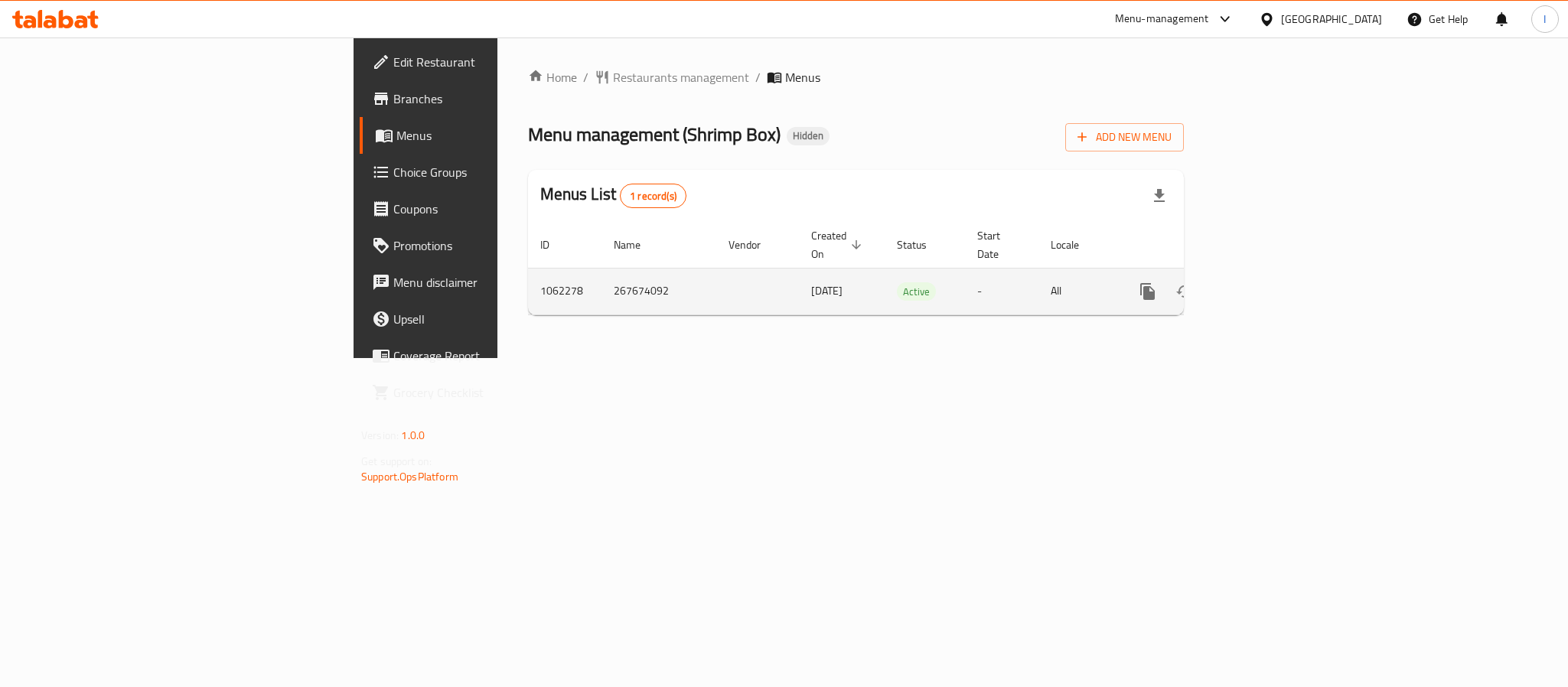
click at [1268, 282] on icon "enhanced table" at bounding box center [1258, 291] width 18 height 18
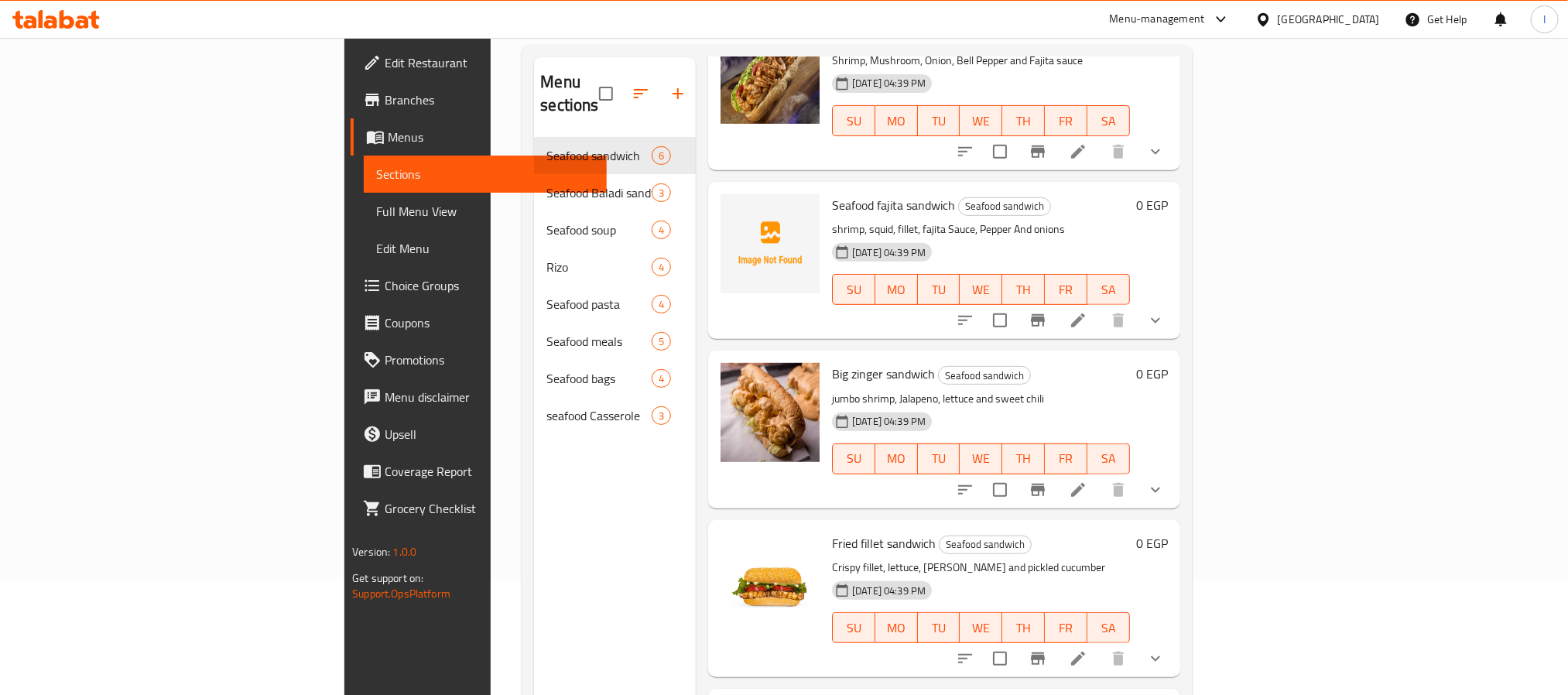
scroll to position [348, 0]
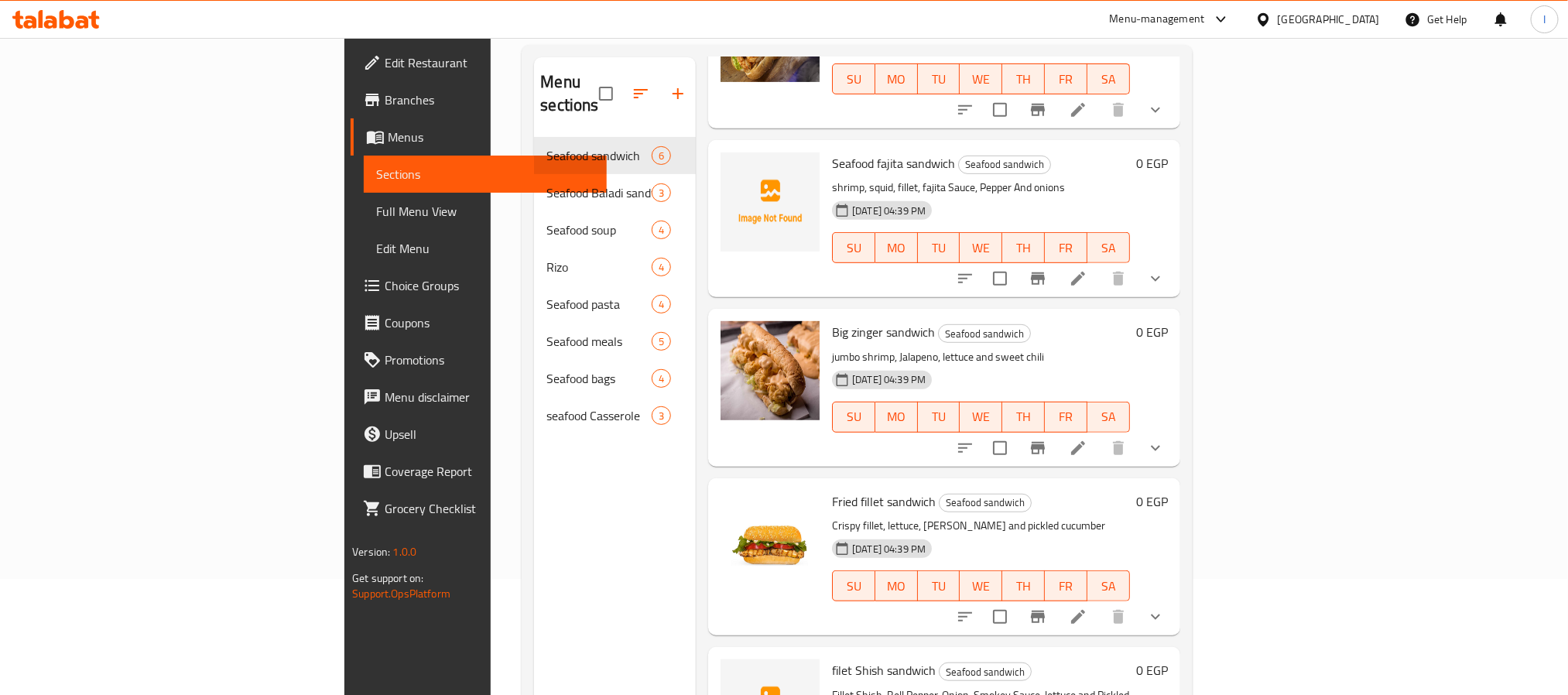
click at [831, 320] on span "Big zinger sandwich" at bounding box center [882, 331] width 103 height 23
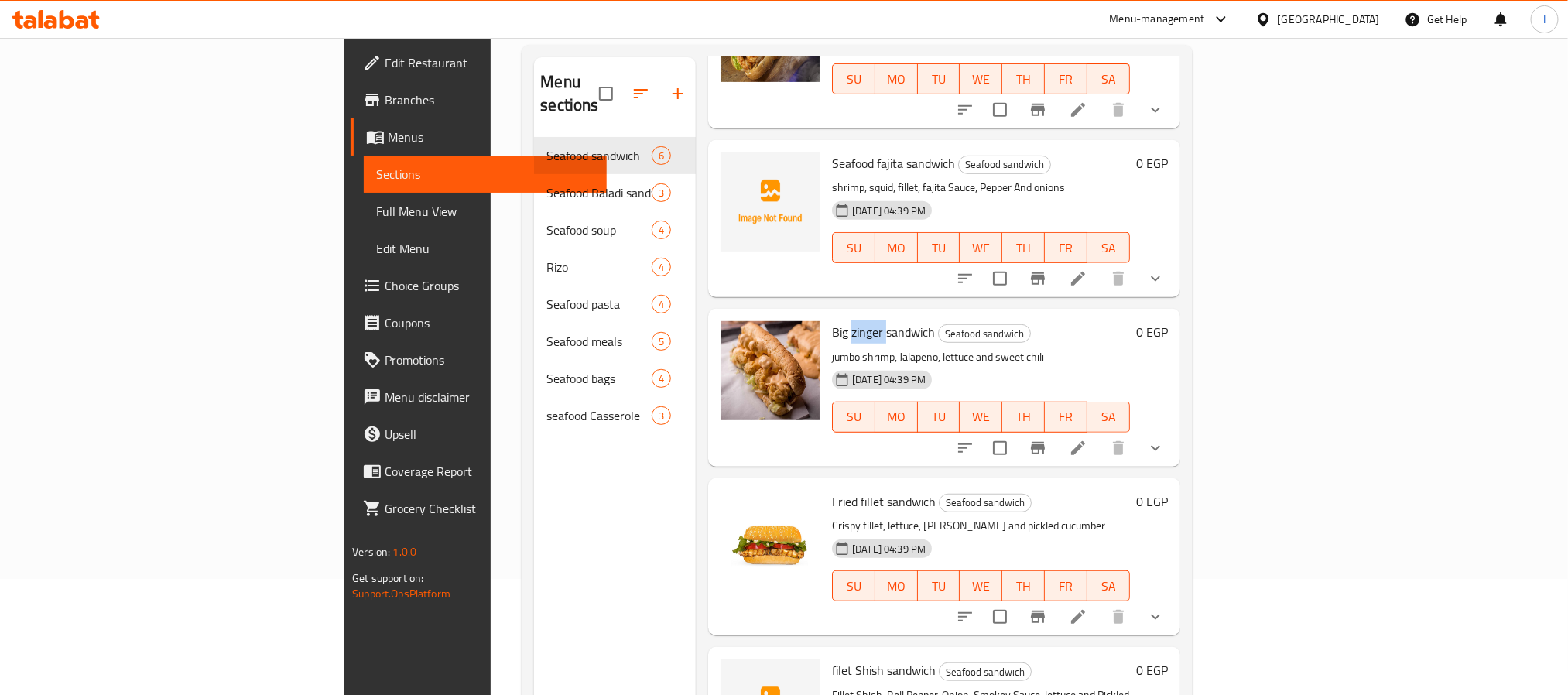
click at [831, 320] on span "Big zinger sandwich" at bounding box center [882, 331] width 103 height 23
copy h6 "Big zinger sandwich"
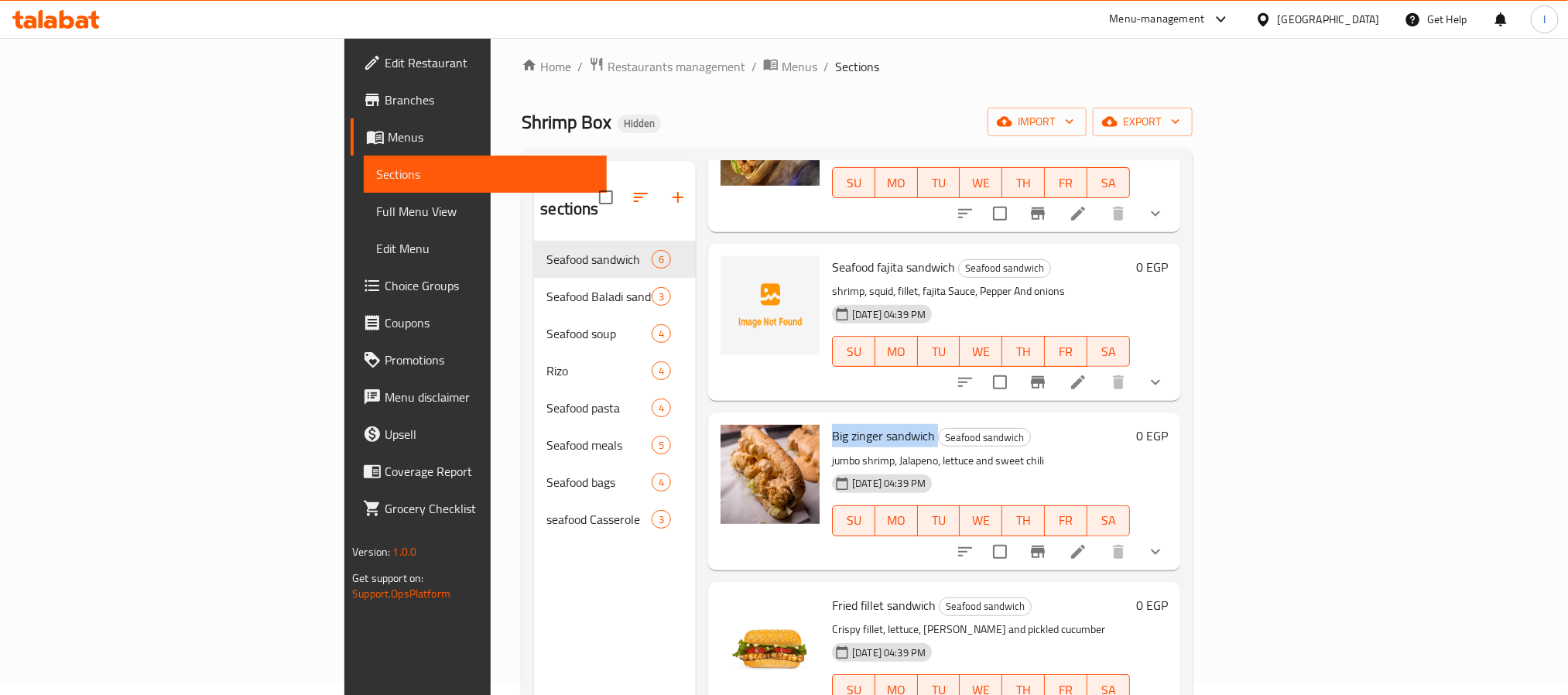
scroll to position [0, 0]
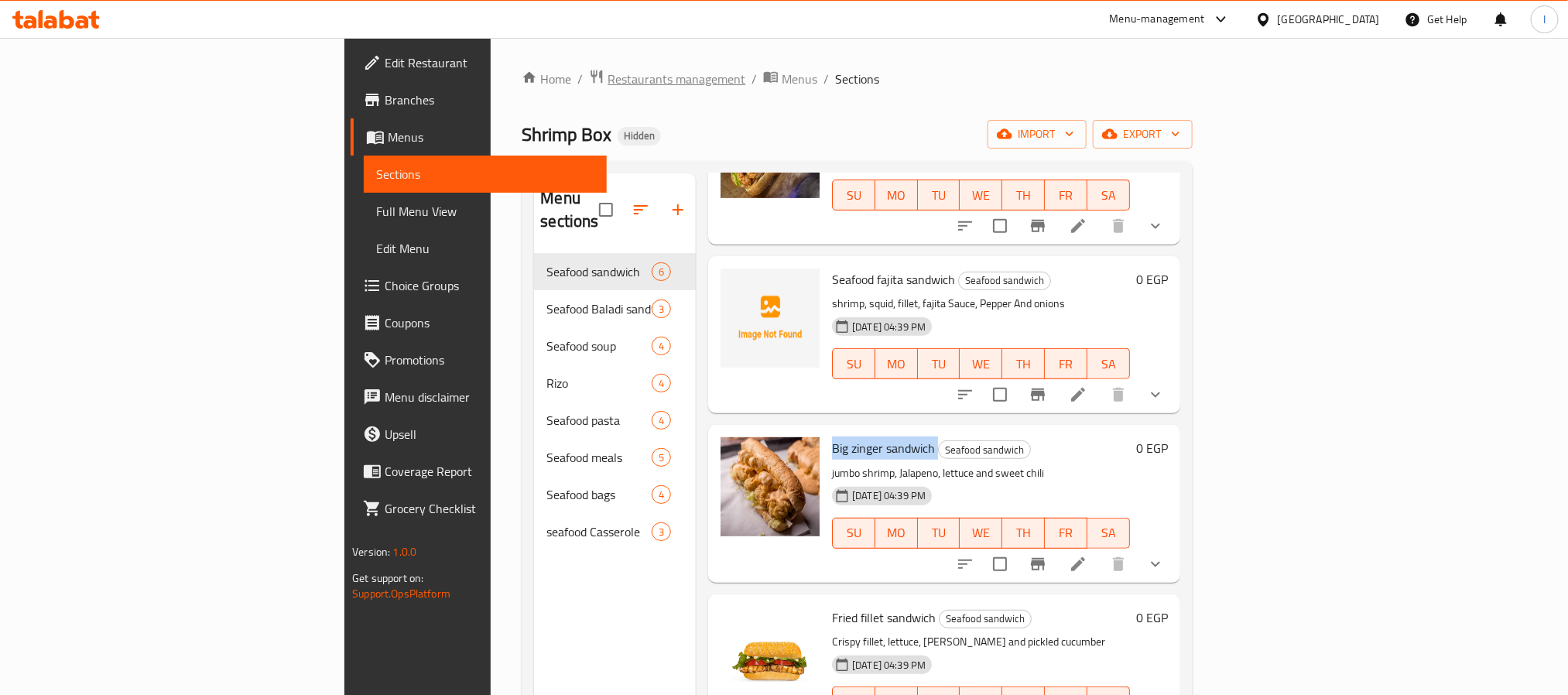
click at [607, 77] on span "Restaurants management" at bounding box center [676, 78] width 138 height 18
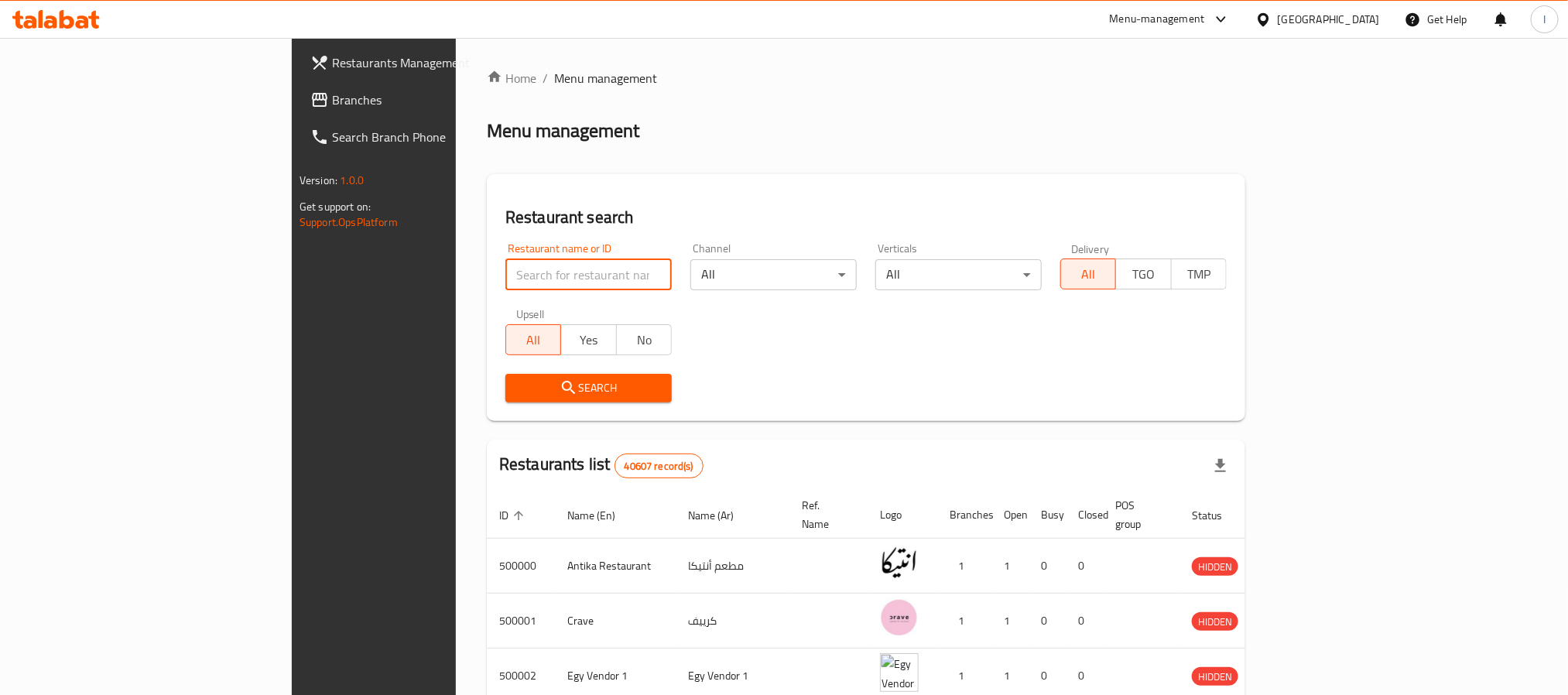
click at [505, 265] on input "search" at bounding box center [588, 275] width 166 height 31
drag, startPoint x: 26, startPoint y: 105, endPoint x: 33, endPoint y: 111, distance: 9.2
click at [310, 105] on icon at bounding box center [319, 99] width 18 height 18
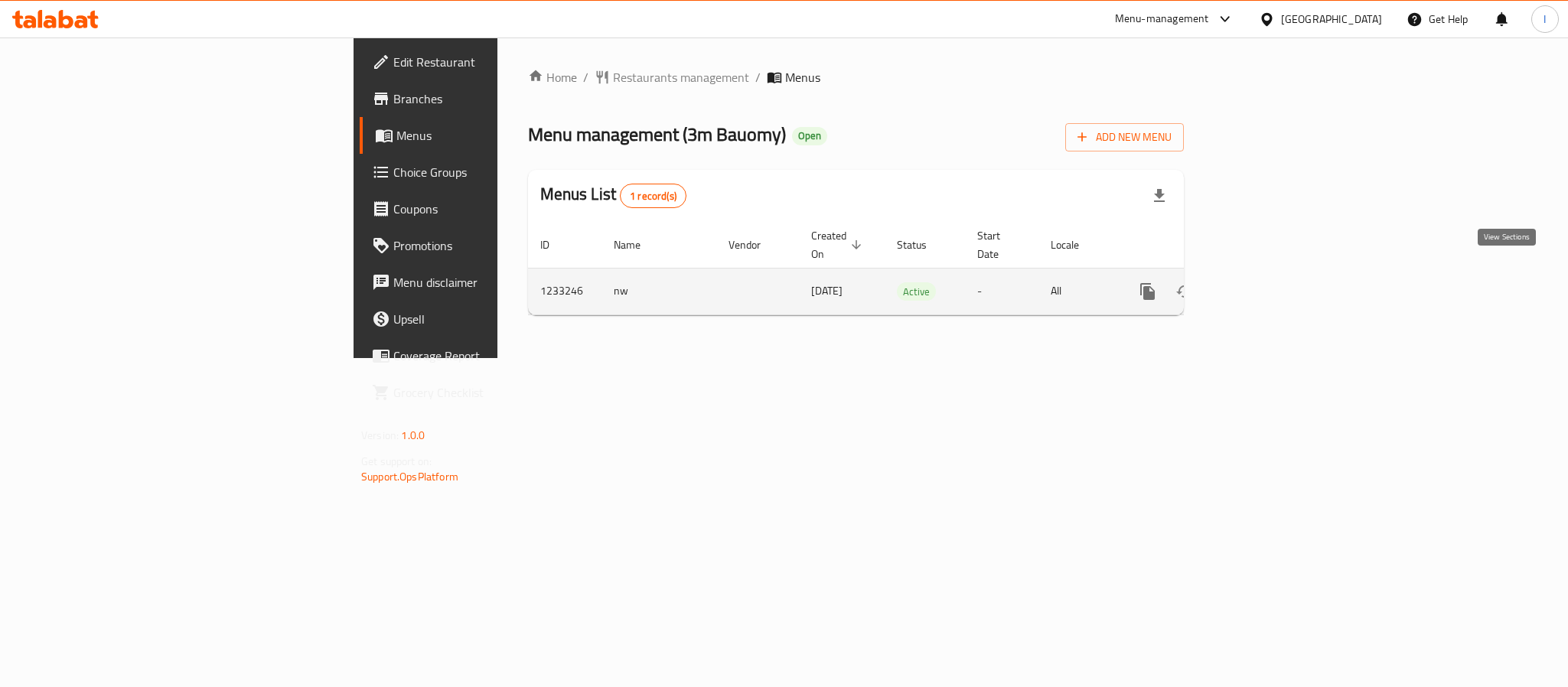
click at [1268, 282] on icon "enhanced table" at bounding box center [1258, 291] width 18 height 18
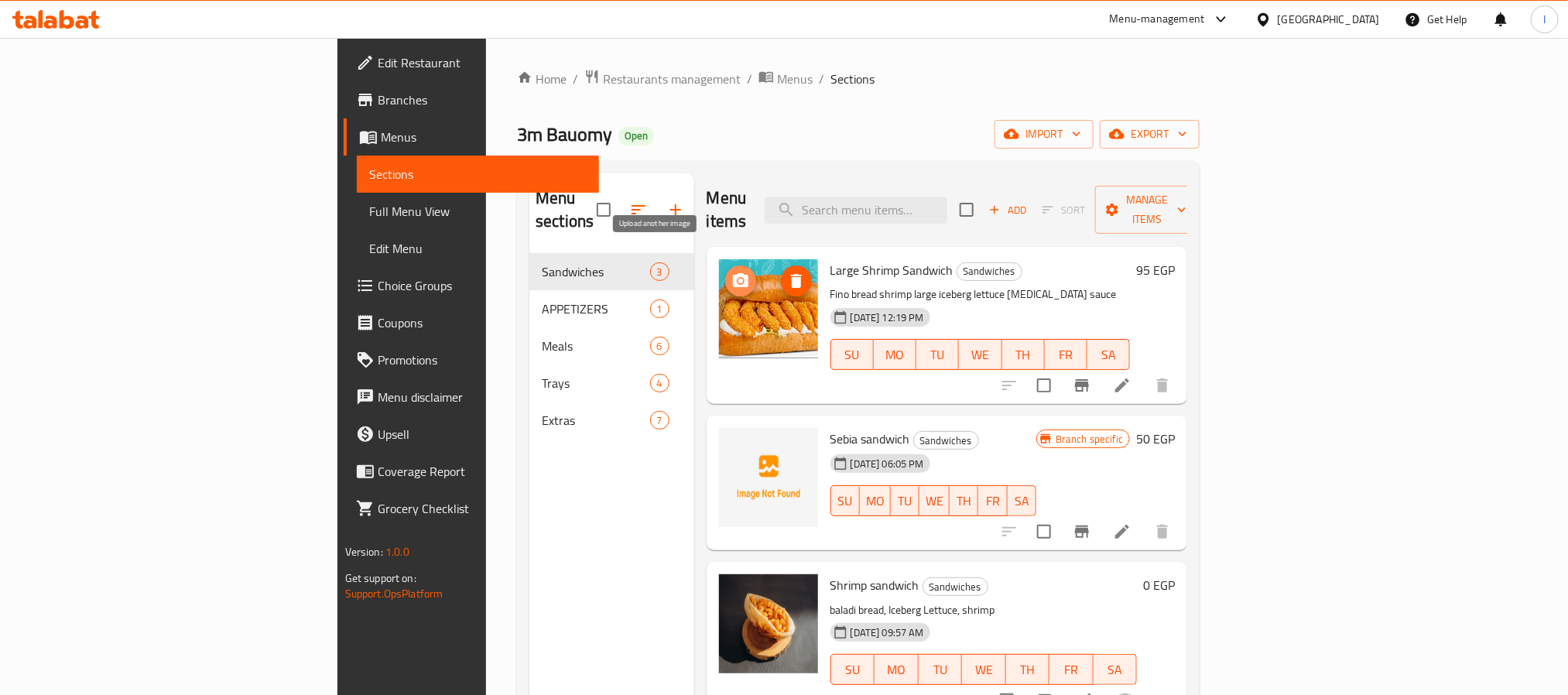
click at [738, 279] on circle "upload picture" at bounding box center [739, 281] width 5 height 5
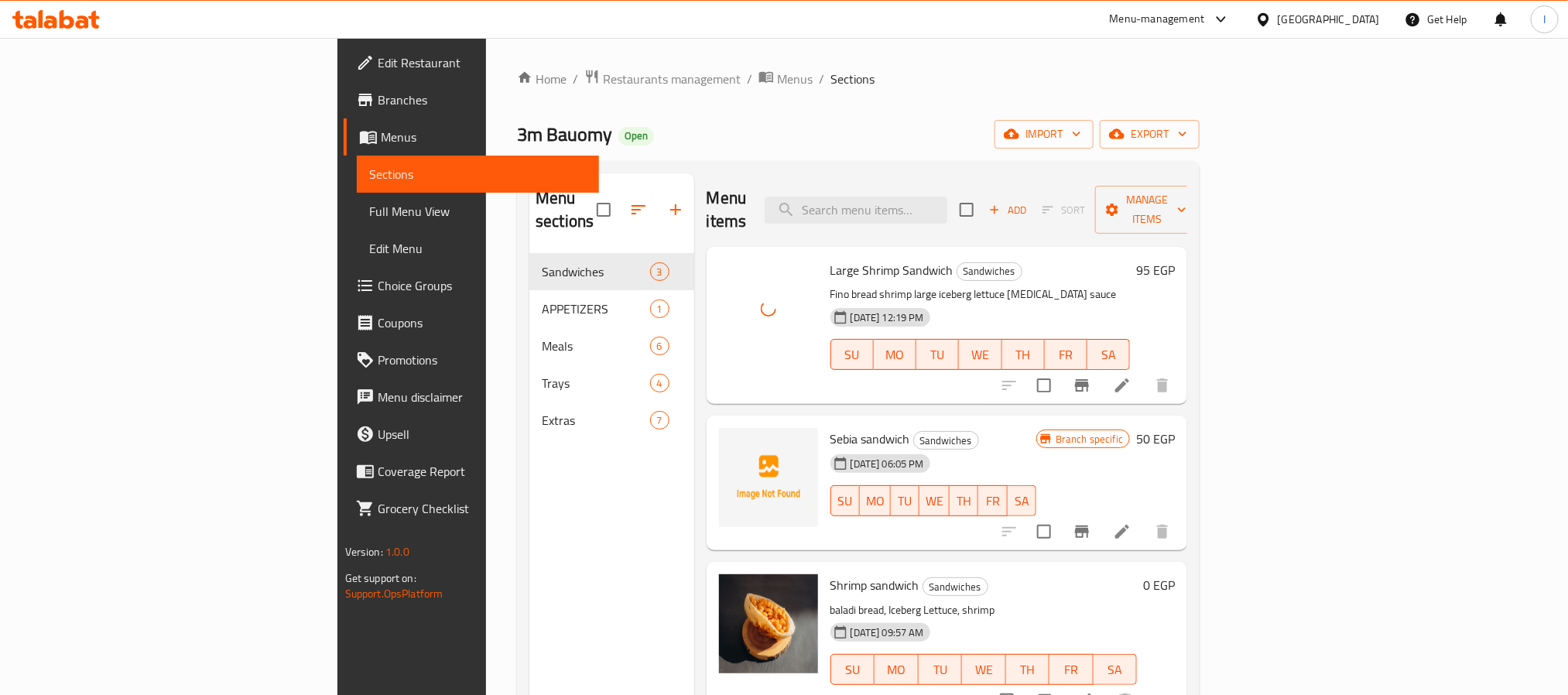
click at [517, 126] on span "3m Bauomy" at bounding box center [564, 134] width 95 height 35
copy span "3m Bauomy"
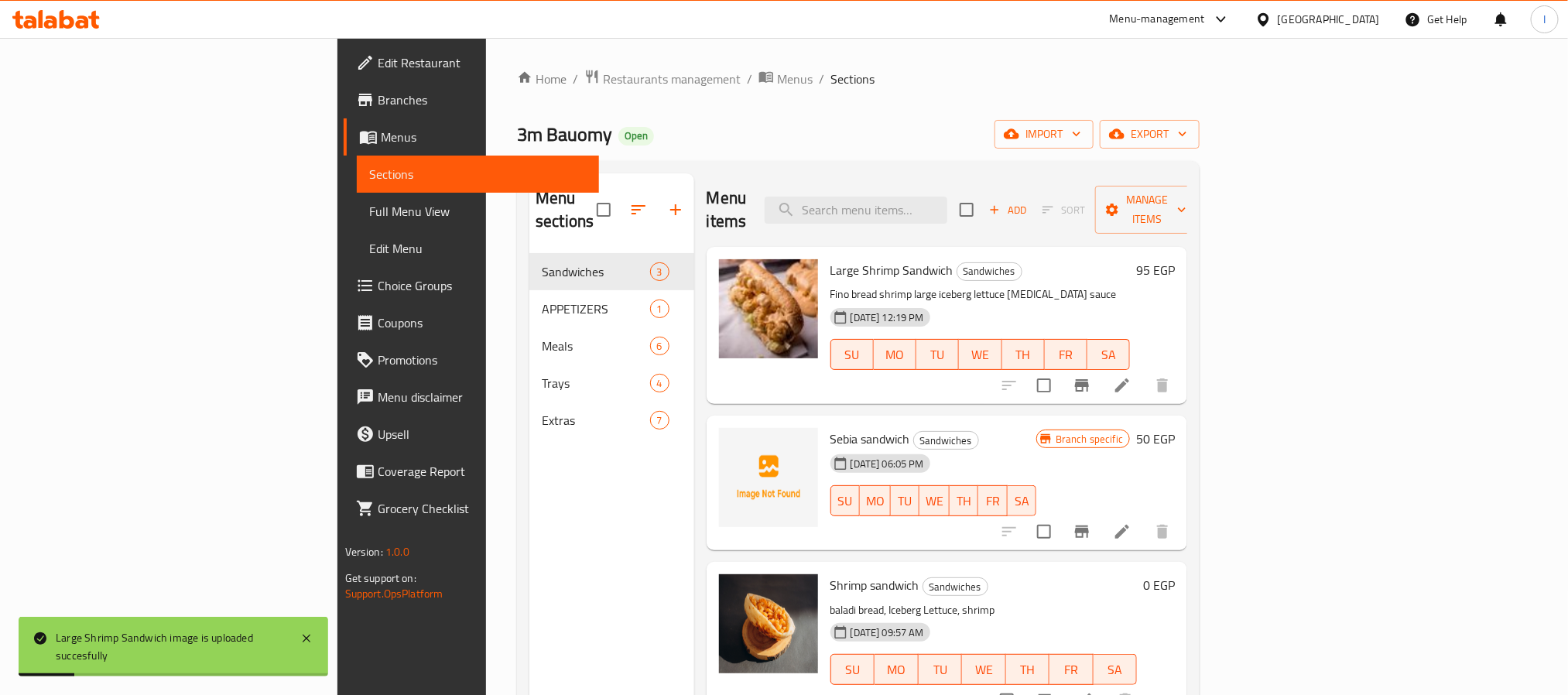
click at [799, 109] on div "Home / Restaurants management / Menus / Sections 3m Bauomy Open import export M…" at bounding box center [858, 475] width 683 height 812
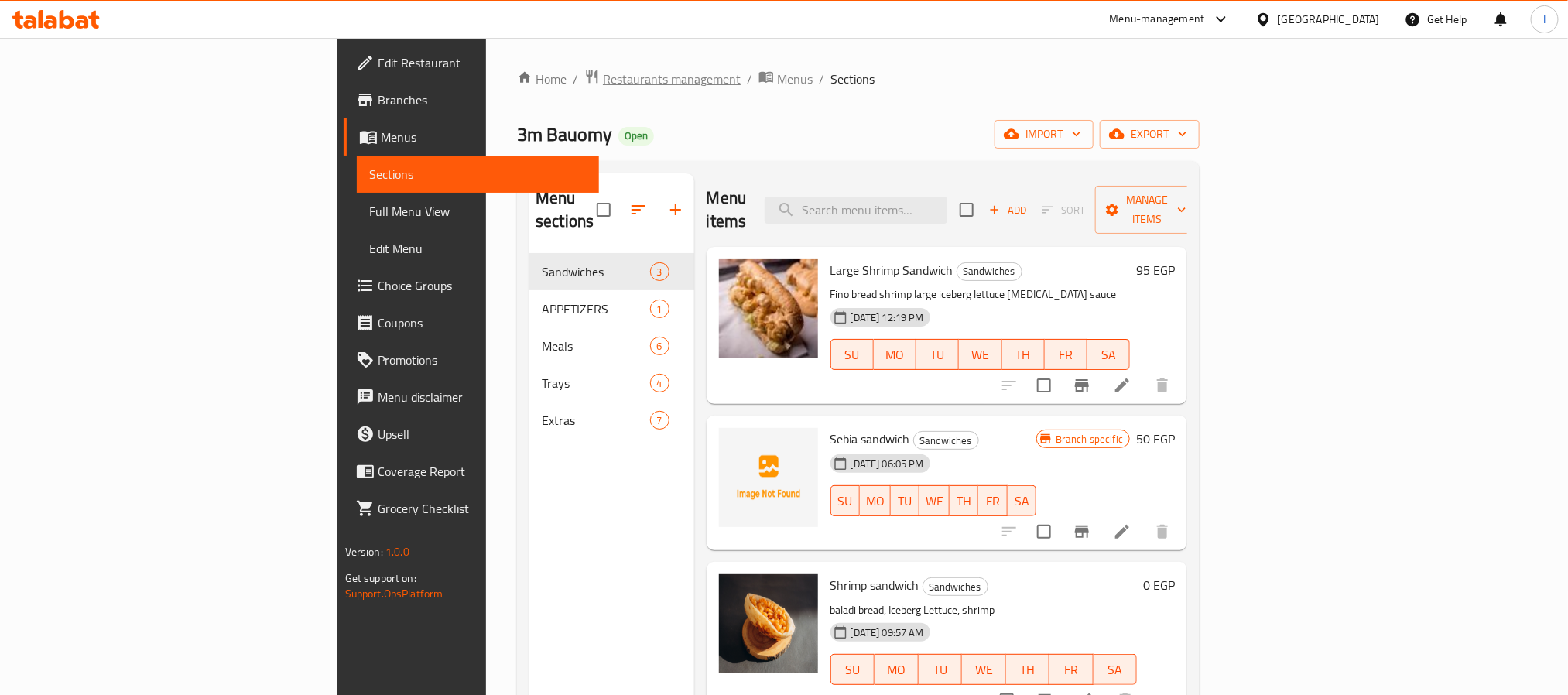
click at [603, 79] on span "Restaurants management" at bounding box center [671, 78] width 138 height 18
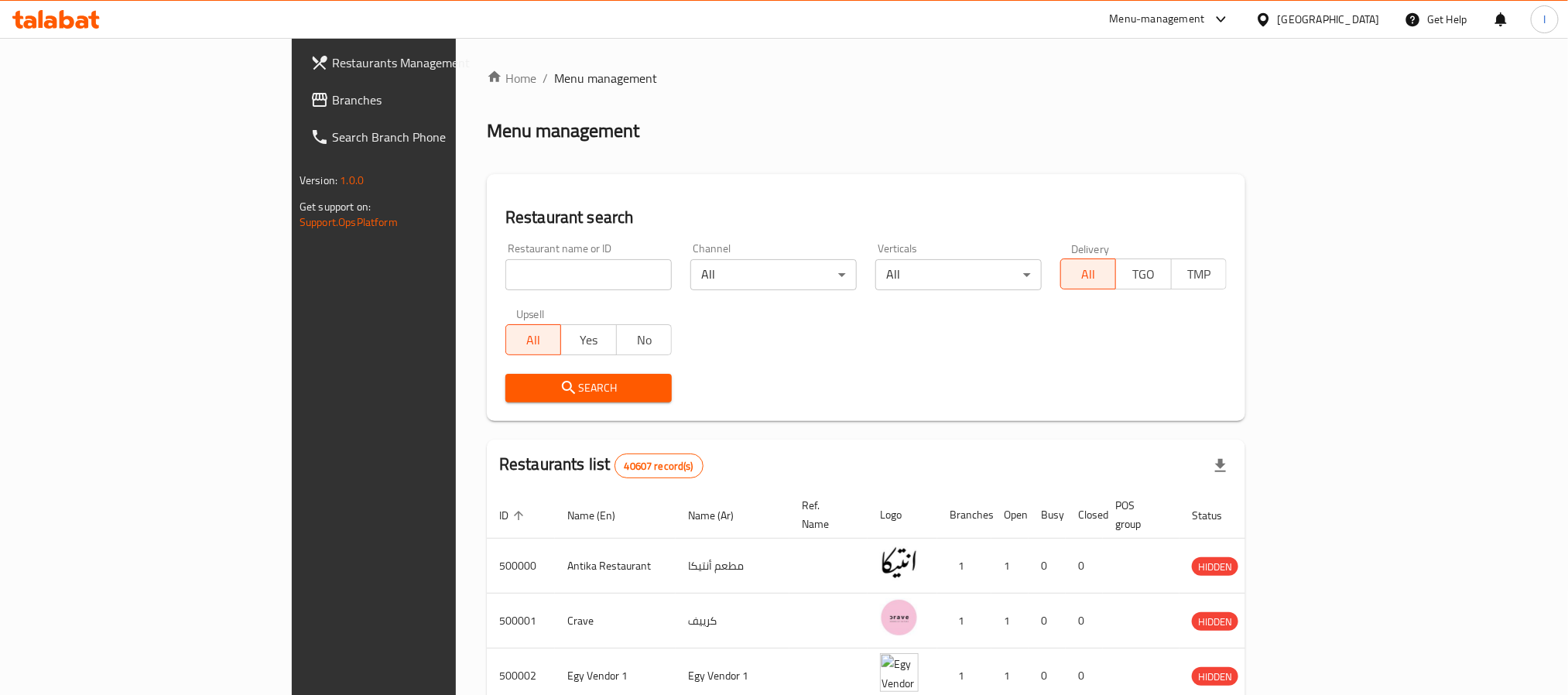
drag, startPoint x: 51, startPoint y: 105, endPoint x: 111, endPoint y: 94, distance: 61.0
click at [332, 105] on span "Branches" at bounding box center [436, 99] width 209 height 18
